Goal: Navigation & Orientation: Understand site structure

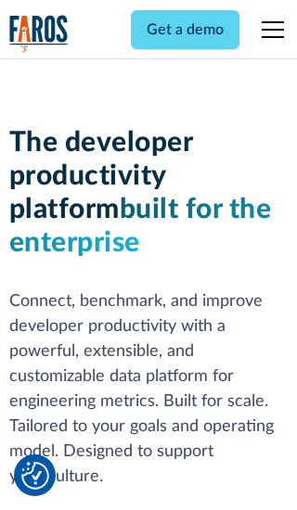
scroll to position [280, 0]
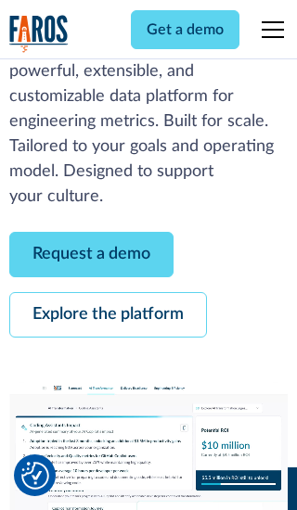
click at [91, 254] on link "Request a demo" at bounding box center [91, 254] width 164 height 45
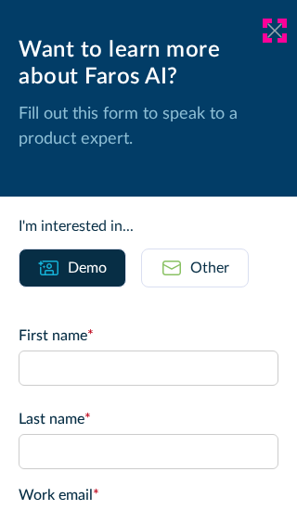
click at [275, 31] on icon at bounding box center [274, 30] width 15 height 14
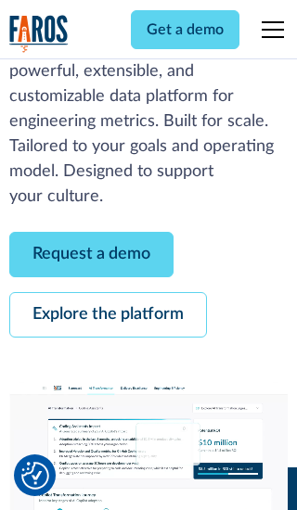
scroll to position [341, 0]
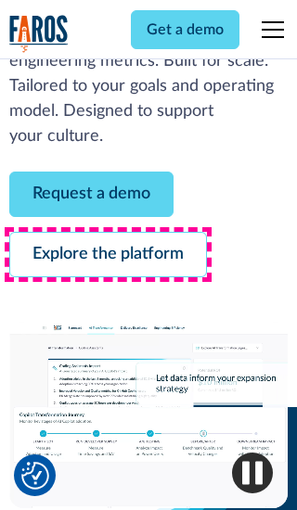
click at [108, 254] on link "Explore the platform" at bounding box center [108, 254] width 198 height 45
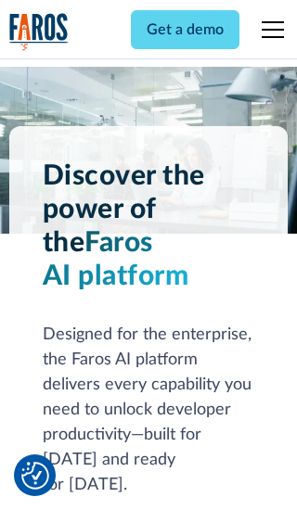
scroll to position [13947, 0]
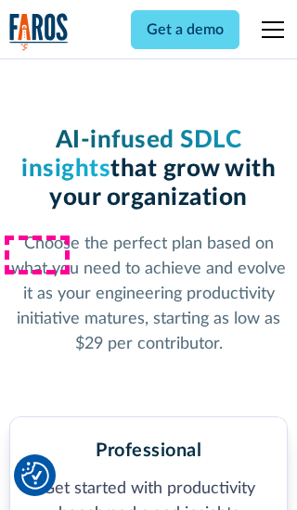
scroll to position [2883, 0]
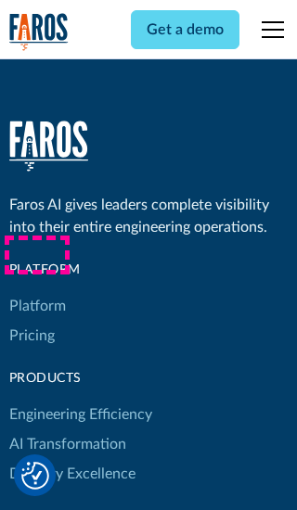
click at [36, 291] on link "Platform" at bounding box center [37, 306] width 57 height 30
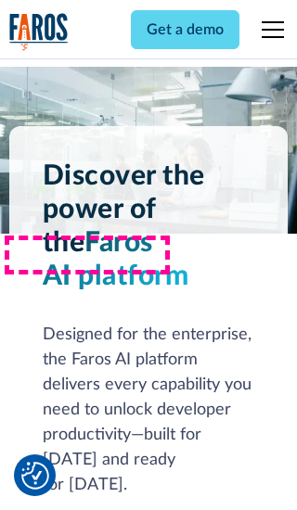
scroll to position [14543, 0]
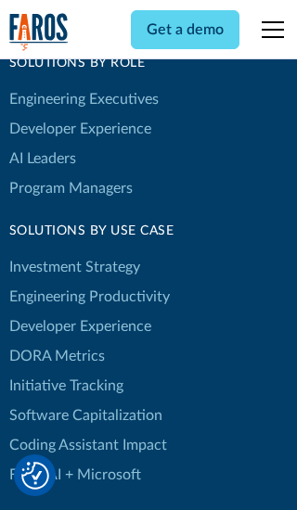
scroll to position [11479, 0]
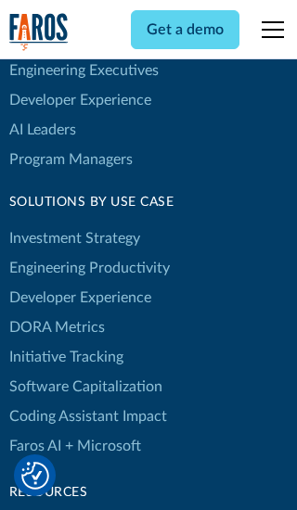
click at [56, 313] on link "DORA Metrics" at bounding box center [57, 328] width 96 height 30
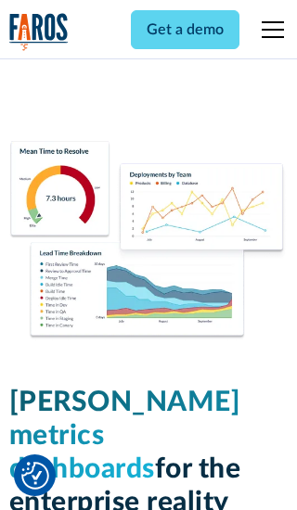
scroll to position [8133, 0]
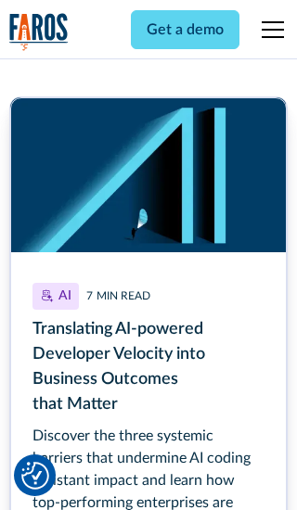
scroll to position [8312, 0]
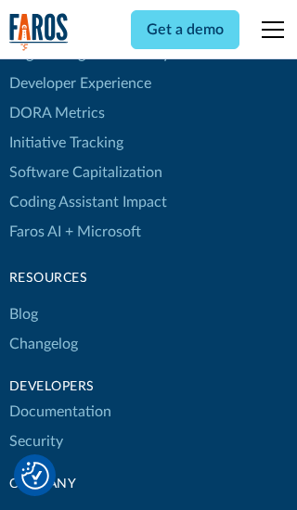
click at [43, 329] on link "Changelog" at bounding box center [43, 344] width 69 height 30
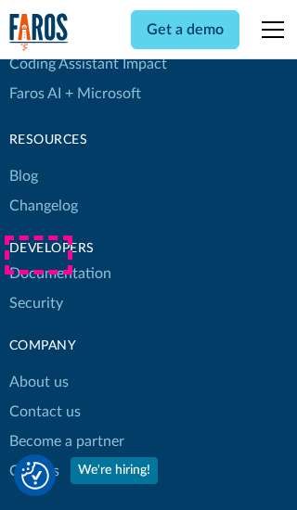
scroll to position [22423, 0]
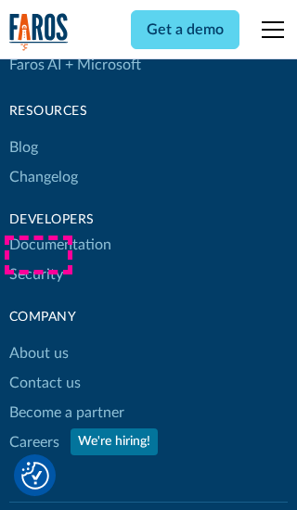
click at [38, 339] on link "About us" at bounding box center [38, 354] width 59 height 30
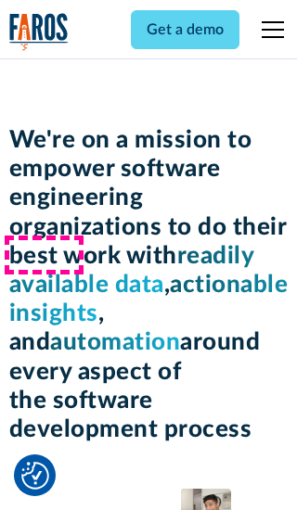
scroll to position [6378, 0]
